Goal: Task Accomplishment & Management: Complete application form

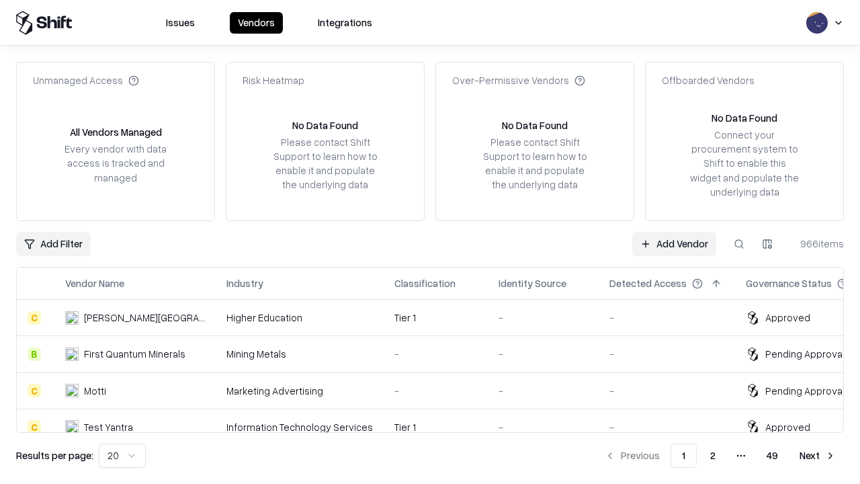
click at [674, 243] on link "Add Vendor" at bounding box center [674, 244] width 84 height 24
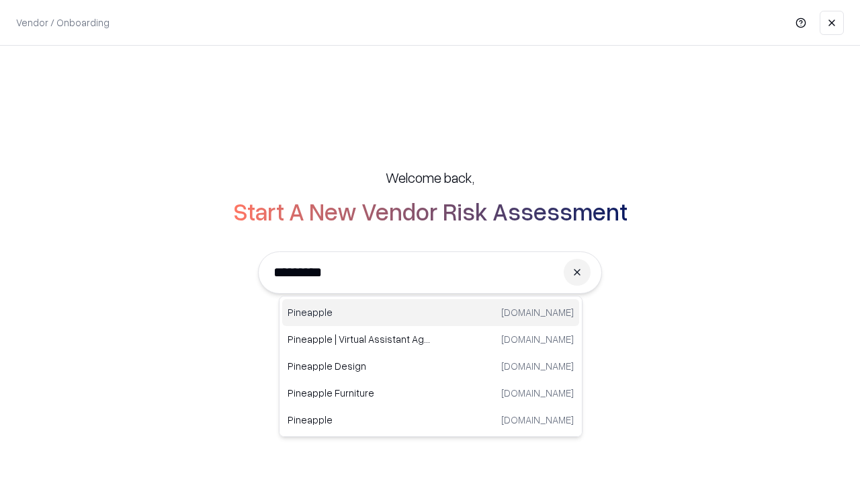
click at [431, 313] on div "Pineapple [DOMAIN_NAME]" at bounding box center [430, 312] width 297 height 27
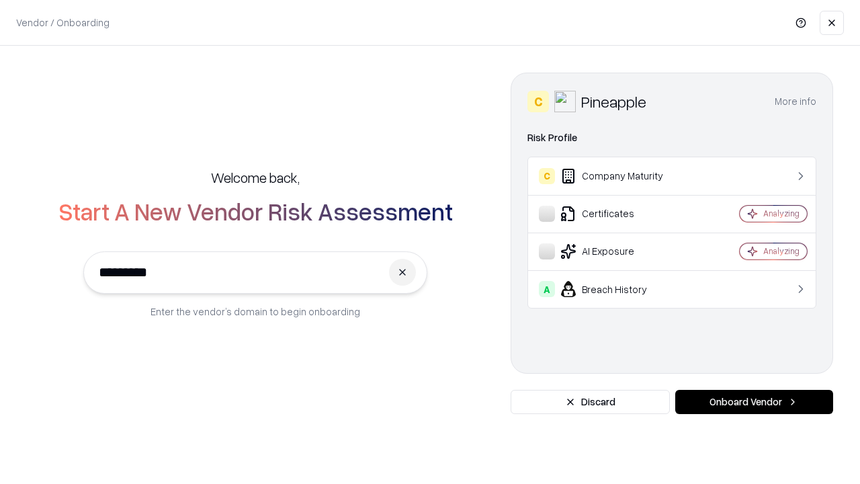
type input "*********"
click at [754, 402] on button "Onboard Vendor" at bounding box center [754, 402] width 158 height 24
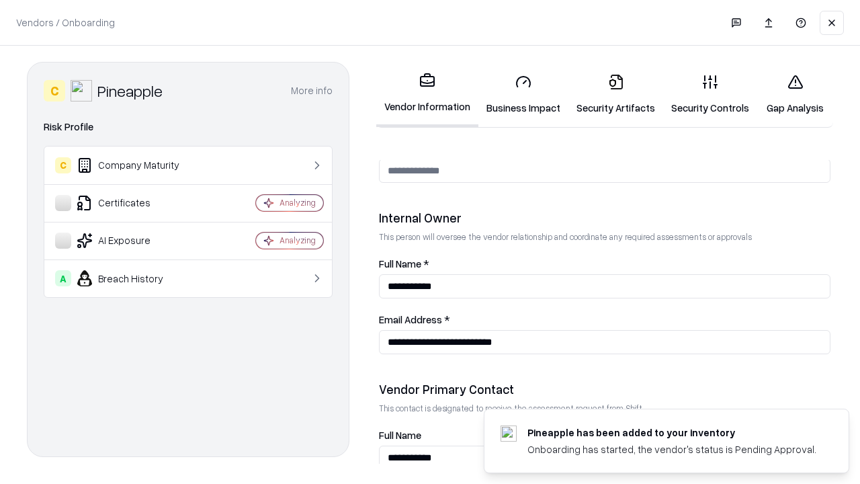
scroll to position [696, 0]
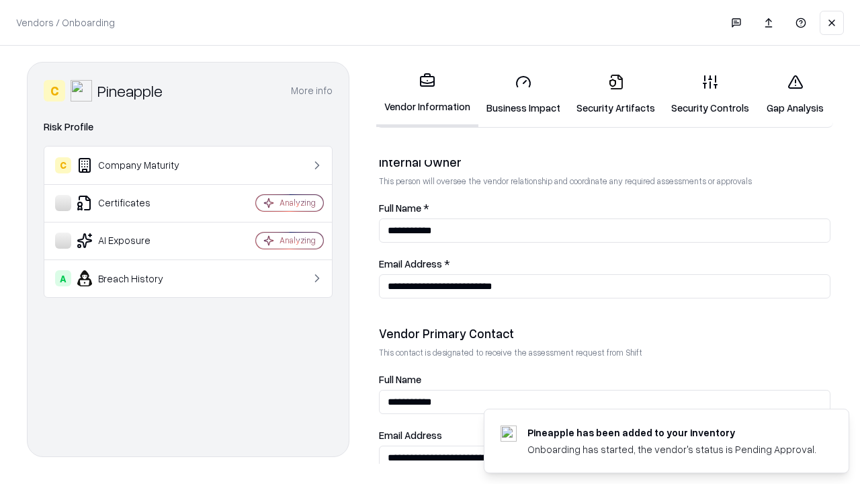
click at [616, 94] on link "Security Artifacts" at bounding box center [616, 94] width 95 height 63
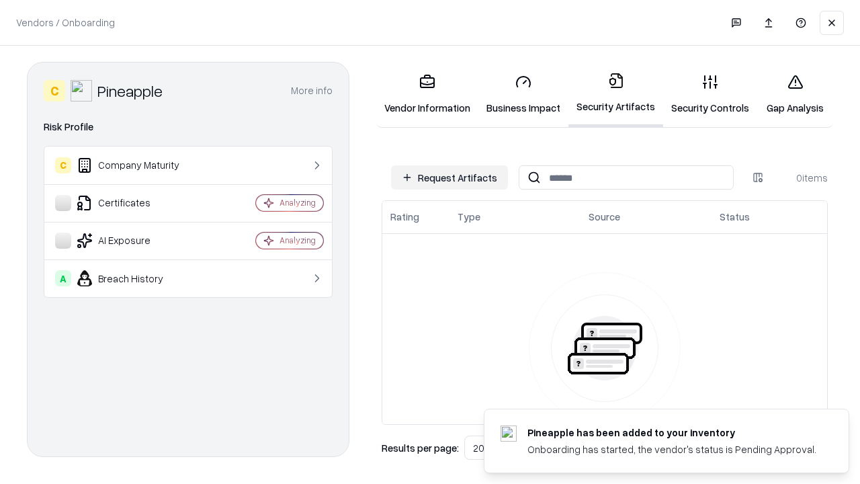
click at [450, 177] on button "Request Artifacts" at bounding box center [449, 177] width 117 height 24
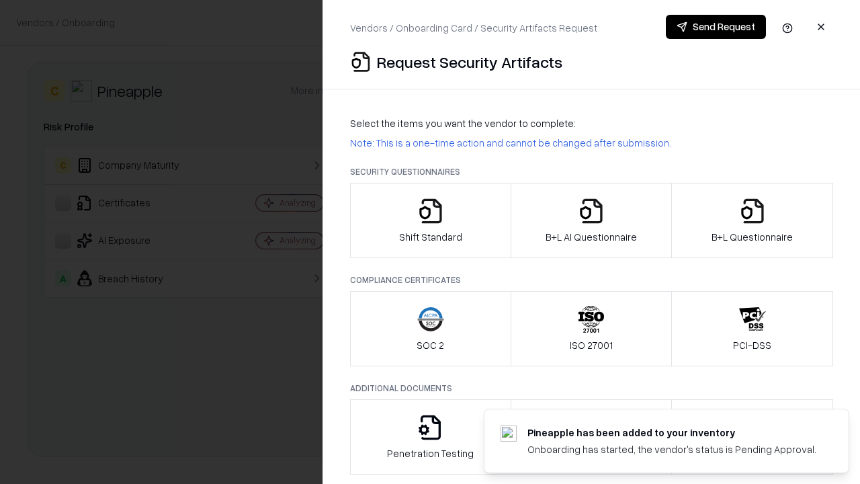
click at [752, 220] on icon "button" at bounding box center [752, 211] width 27 height 27
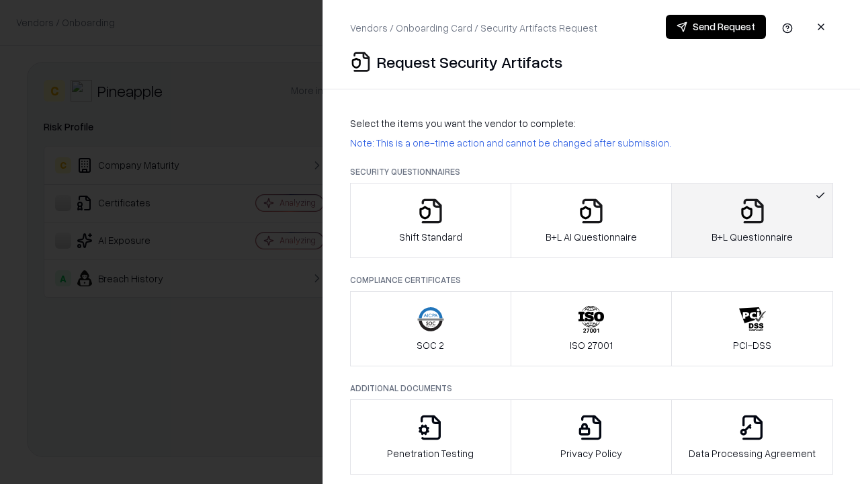
click at [591, 220] on icon "button" at bounding box center [591, 211] width 27 height 27
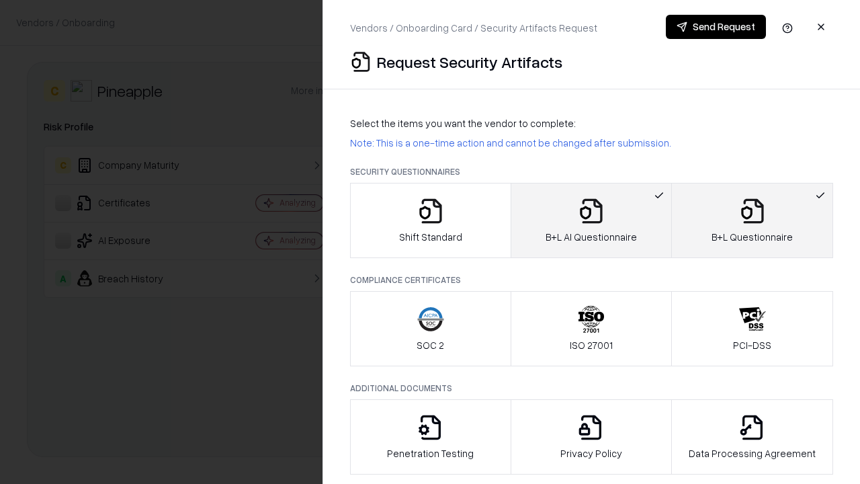
click at [716, 27] on button "Send Request" at bounding box center [716, 27] width 100 height 24
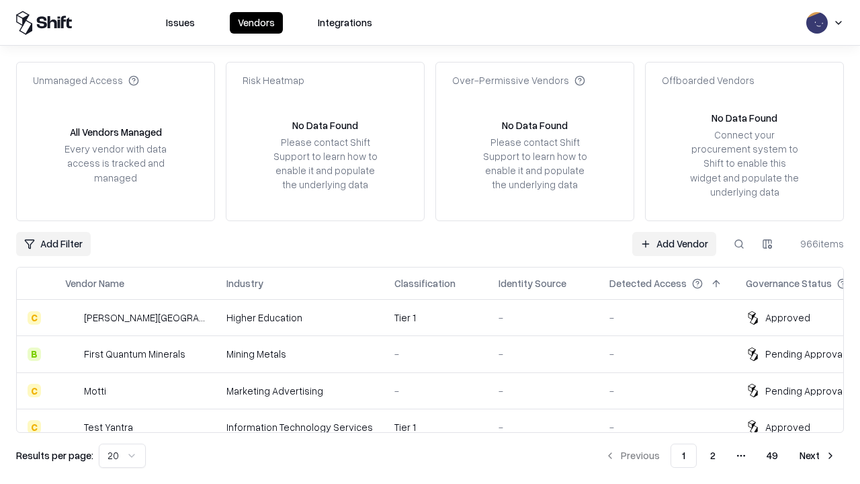
click at [674, 243] on link "Add Vendor" at bounding box center [674, 244] width 84 height 24
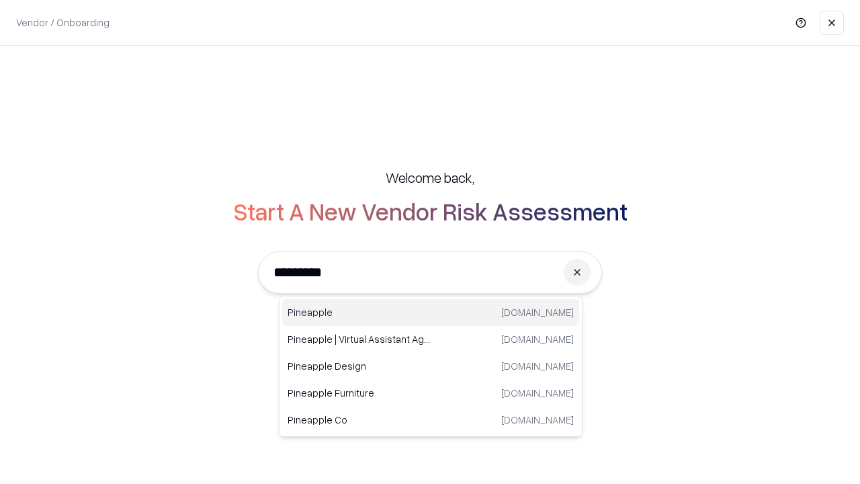
click at [431, 313] on div "Pineapple [DOMAIN_NAME]" at bounding box center [430, 312] width 297 height 27
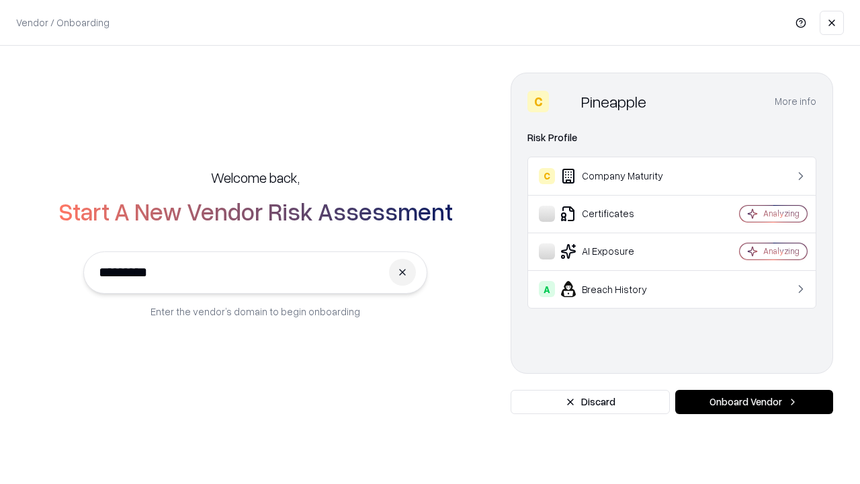
type input "*********"
click at [754, 402] on button "Onboard Vendor" at bounding box center [754, 402] width 158 height 24
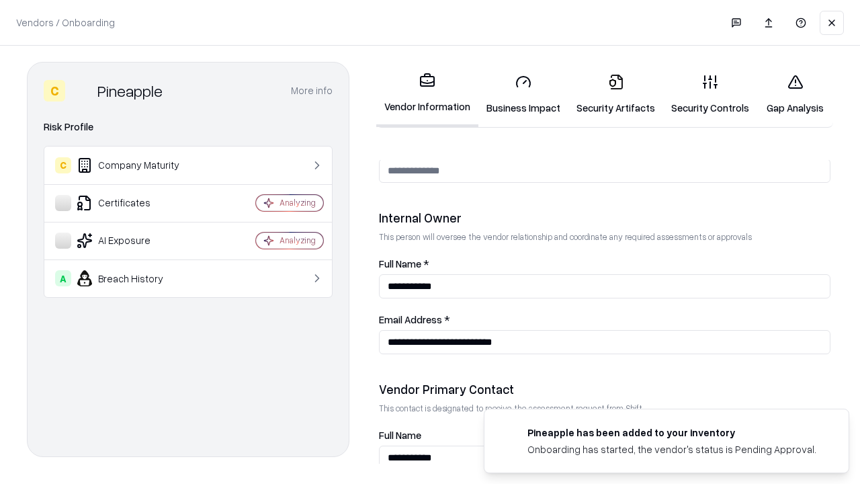
scroll to position [696, 0]
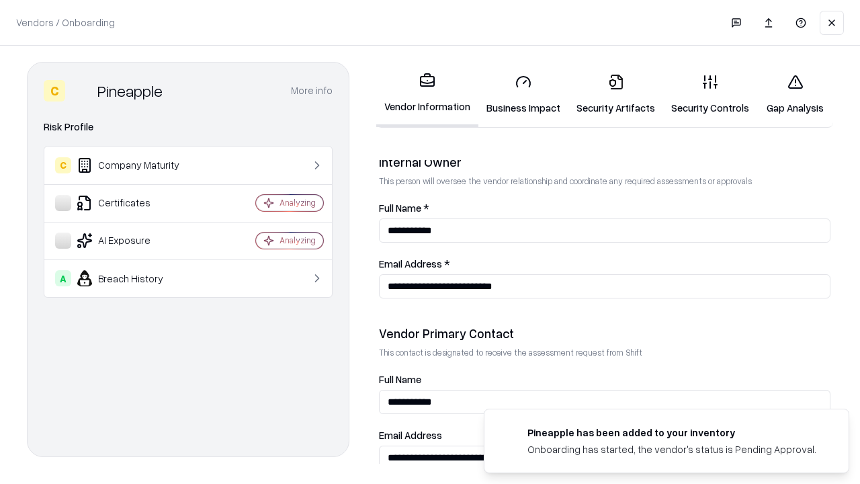
click at [795, 94] on link "Gap Analysis" at bounding box center [795, 94] width 76 height 63
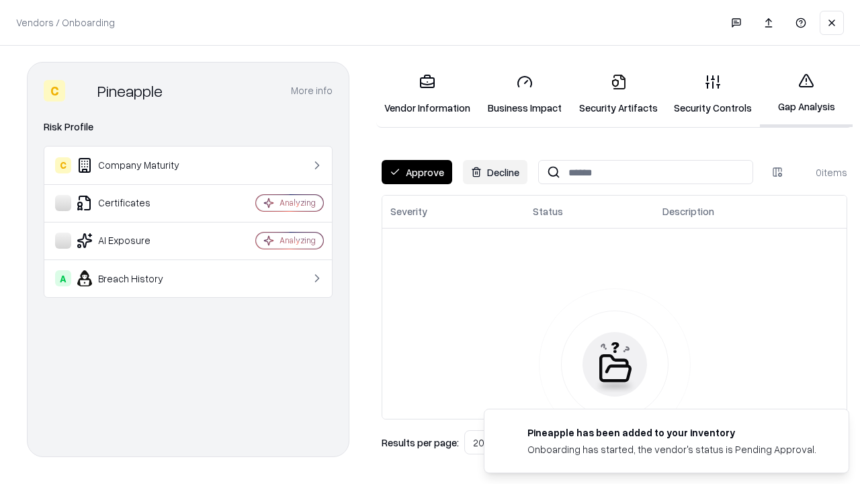
click at [417, 172] on button "Approve" at bounding box center [417, 172] width 71 height 24
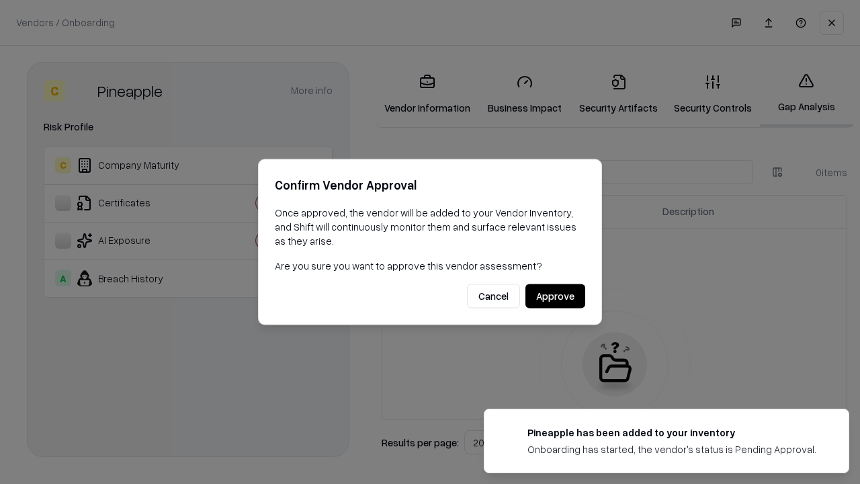
click at [555, 296] on button "Approve" at bounding box center [556, 296] width 60 height 24
